Goal: Task Accomplishment & Management: Use online tool/utility

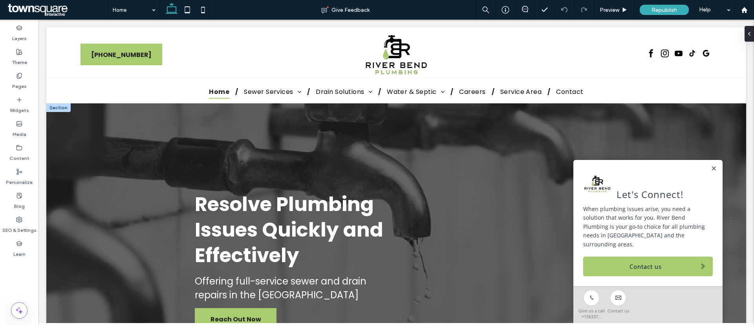
click at [63, 110] on div at bounding box center [58, 107] width 24 height 9
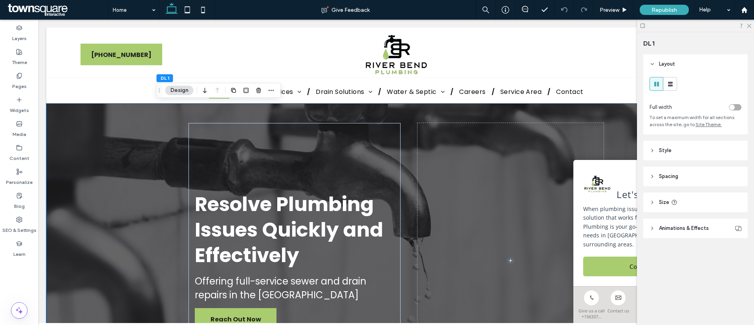
click at [670, 157] on header "Style" at bounding box center [696, 151] width 105 height 20
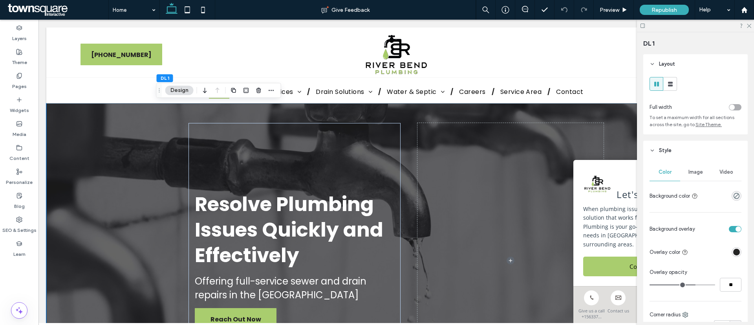
click at [690, 173] on span "Image" at bounding box center [696, 172] width 15 height 6
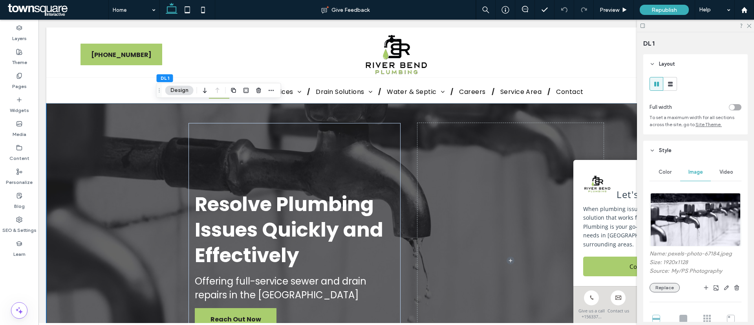
click at [671, 288] on button "Replace" at bounding box center [665, 287] width 30 height 9
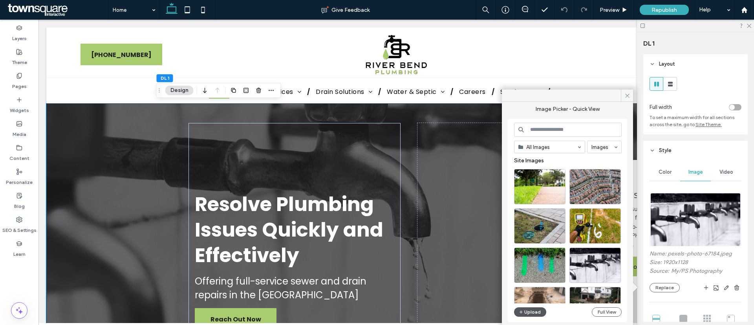
click at [542, 312] on button "Upload" at bounding box center [530, 311] width 32 height 9
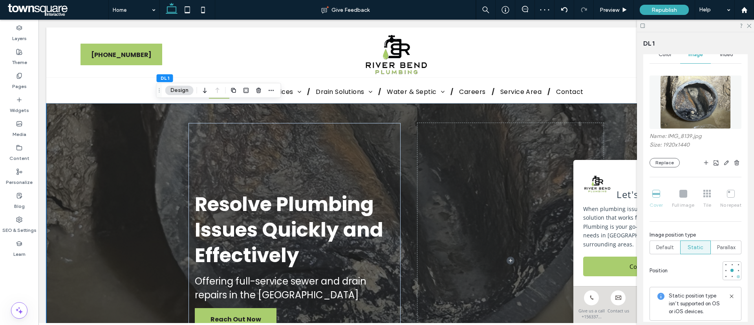
scroll to position [118, 0]
click at [730, 265] on div at bounding box center [733, 264] width 6 height 6
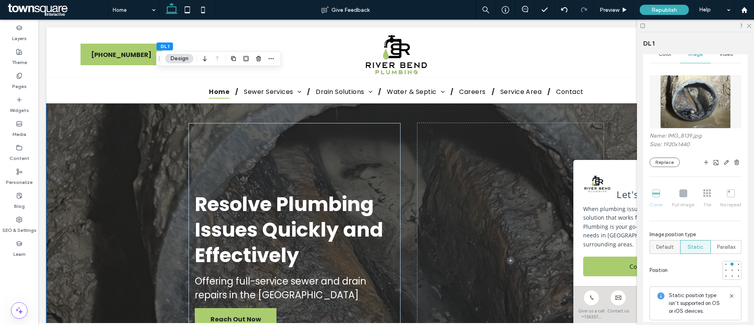
click at [659, 245] on span "Default" at bounding box center [666, 247] width 18 height 8
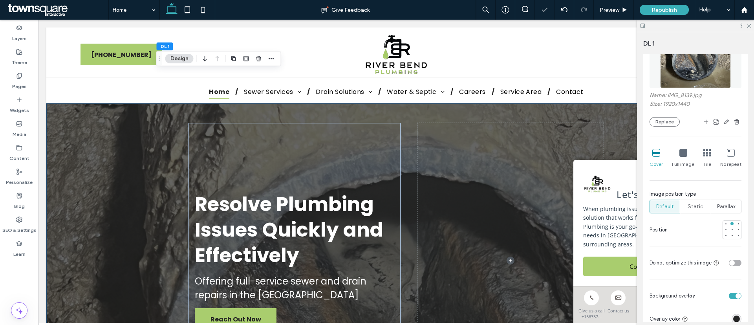
scroll to position [177, 0]
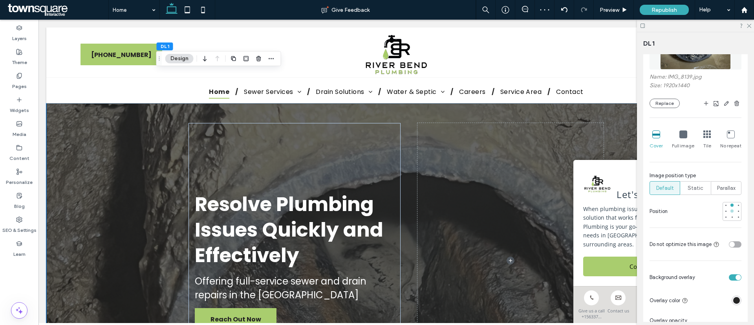
click at [730, 210] on div at bounding box center [733, 211] width 6 height 6
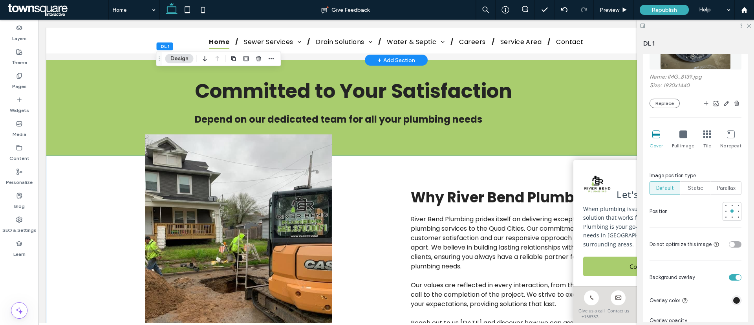
scroll to position [943, 0]
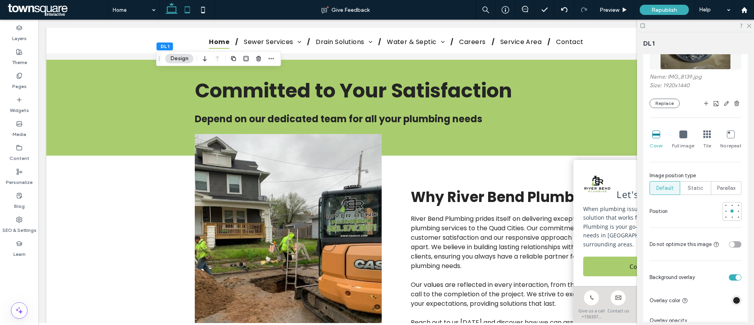
click at [185, 5] on icon at bounding box center [188, 10] width 16 height 16
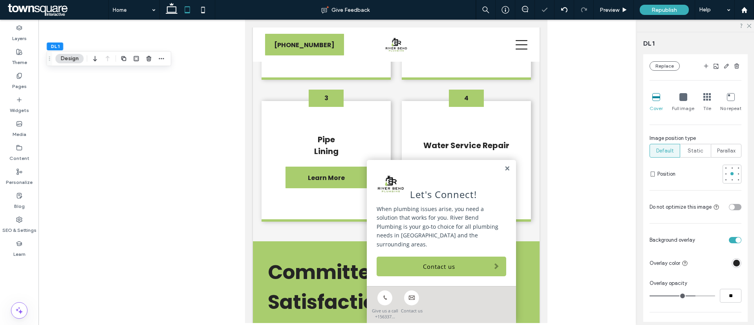
type input "***"
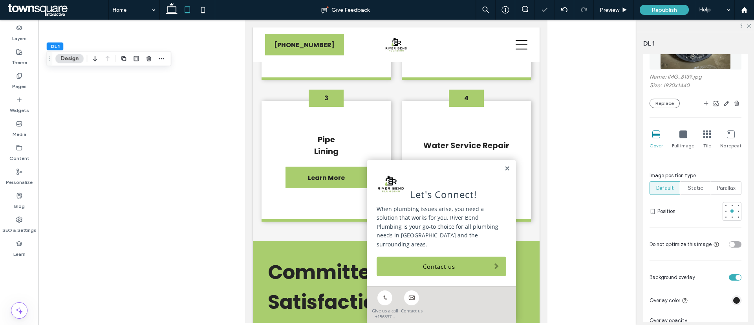
type input "***"
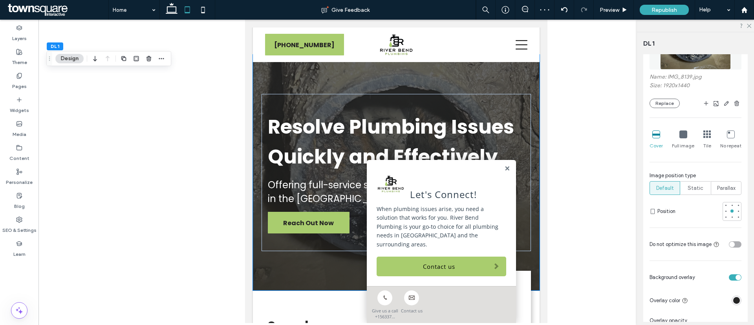
scroll to position [0, 0]
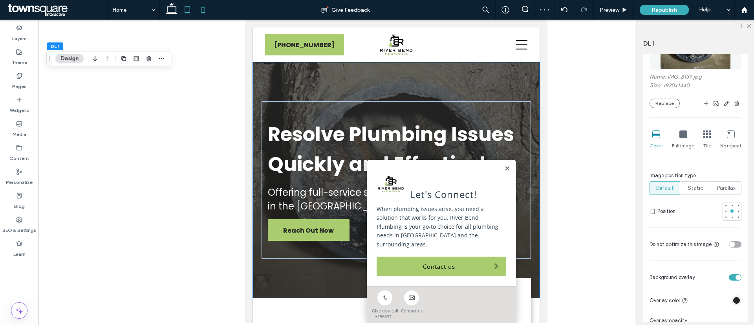
click at [204, 6] on icon at bounding box center [203, 10] width 16 height 16
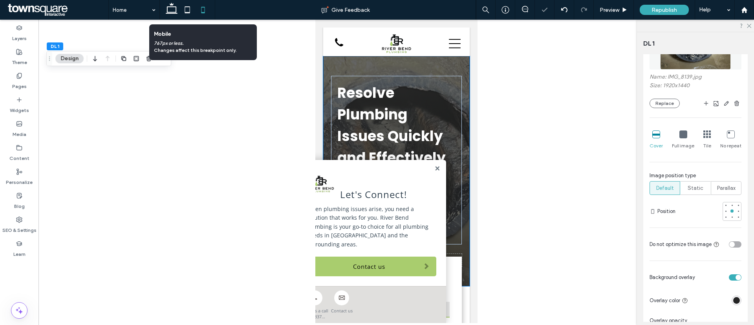
type input "**"
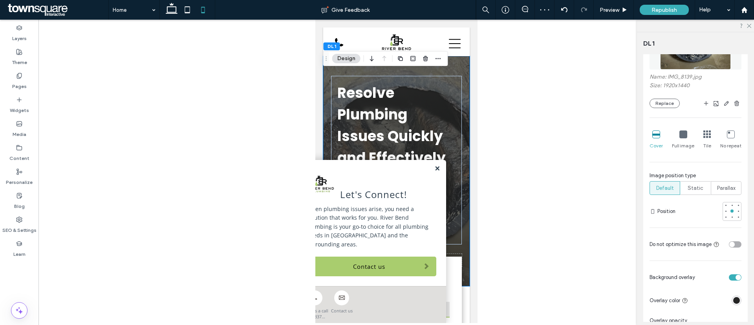
click at [434, 168] on link at bounding box center [437, 168] width 6 height 7
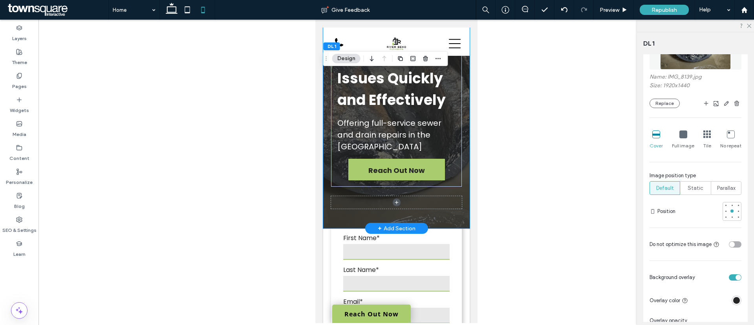
scroll to position [118, 0]
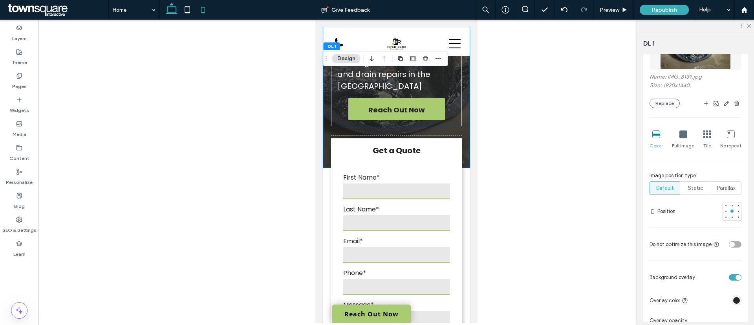
click at [169, 14] on icon at bounding box center [172, 10] width 16 height 16
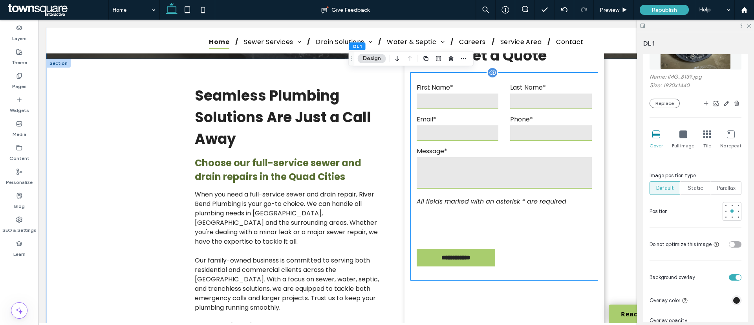
scroll to position [236, 0]
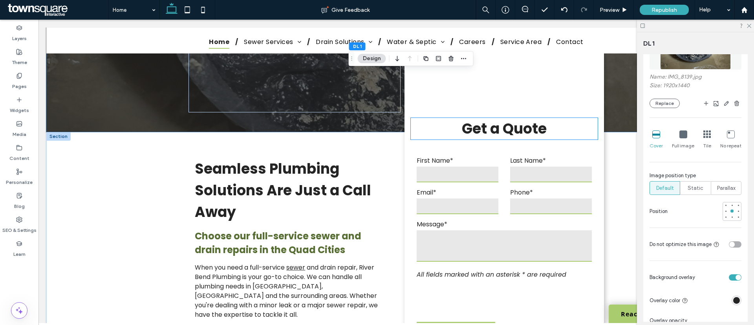
click at [505, 130] on span "Get a Quote" at bounding box center [504, 129] width 85 height 20
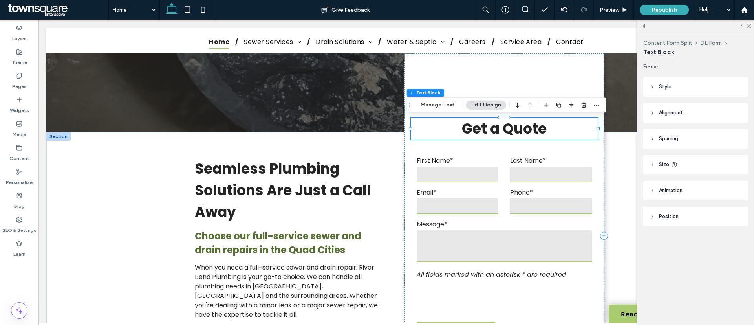
click at [505, 130] on span "Get a Quote" at bounding box center [504, 129] width 85 height 20
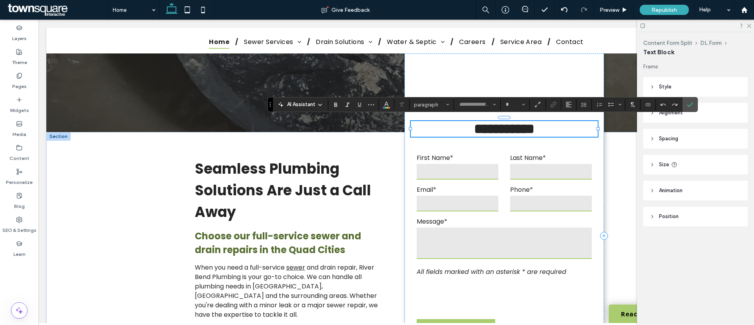
type input "*******"
type input "**"
click at [19, 75] on icon at bounding box center [19, 76] width 6 height 6
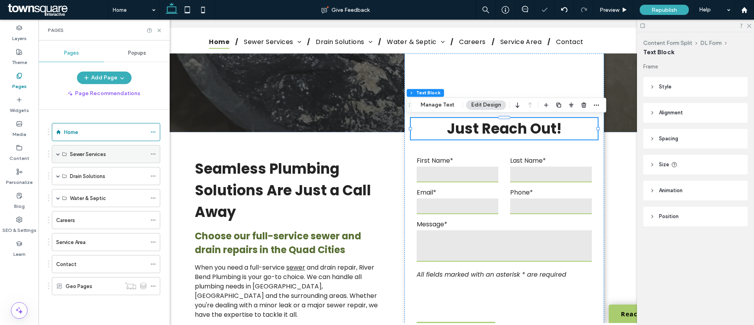
click at [57, 149] on span at bounding box center [58, 153] width 4 height 17
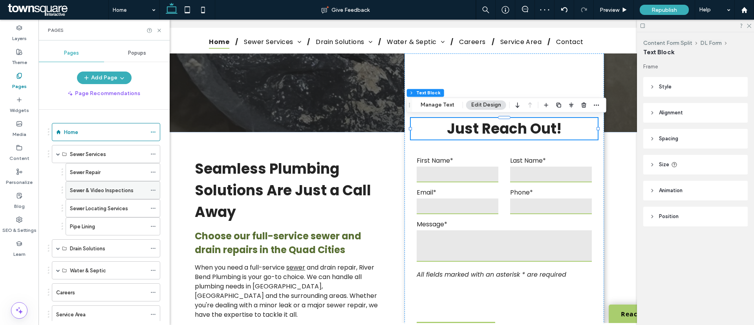
click at [97, 191] on label "Sewer & Video Inspections" at bounding box center [102, 190] width 64 height 14
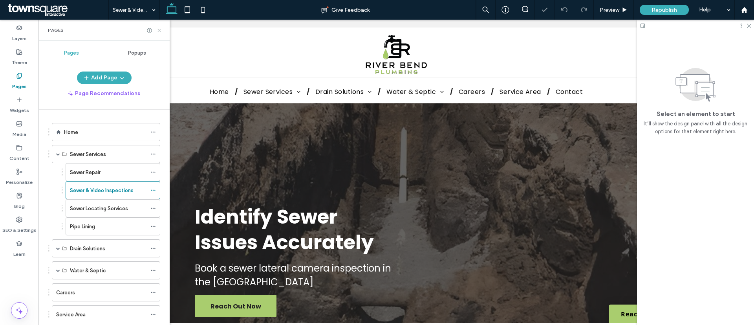
click at [160, 28] on icon at bounding box center [159, 31] width 6 height 6
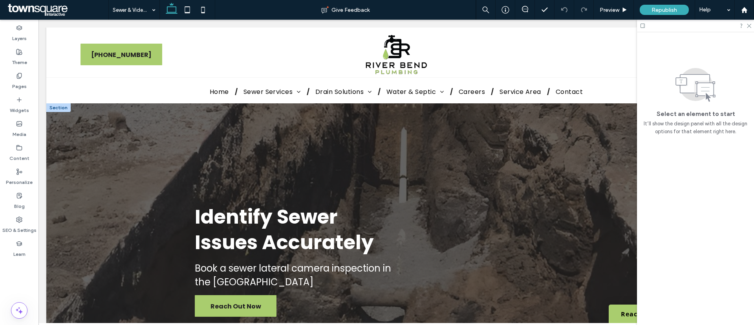
click at [65, 108] on div at bounding box center [58, 107] width 24 height 9
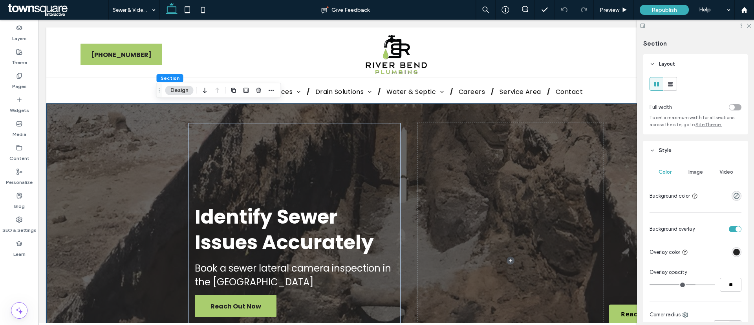
click at [694, 172] on span "Image" at bounding box center [696, 172] width 15 height 6
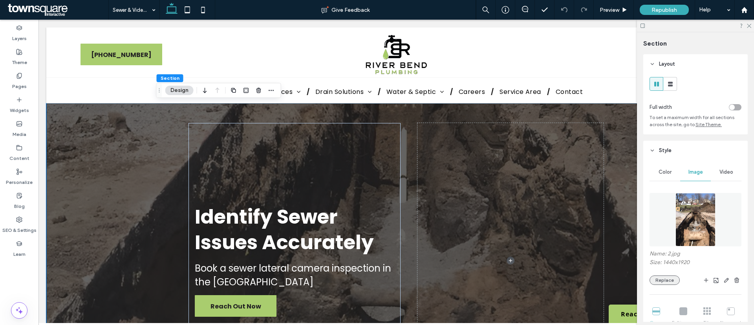
click at [670, 277] on button "Replace" at bounding box center [665, 279] width 30 height 9
